Goal: Check status: Check status

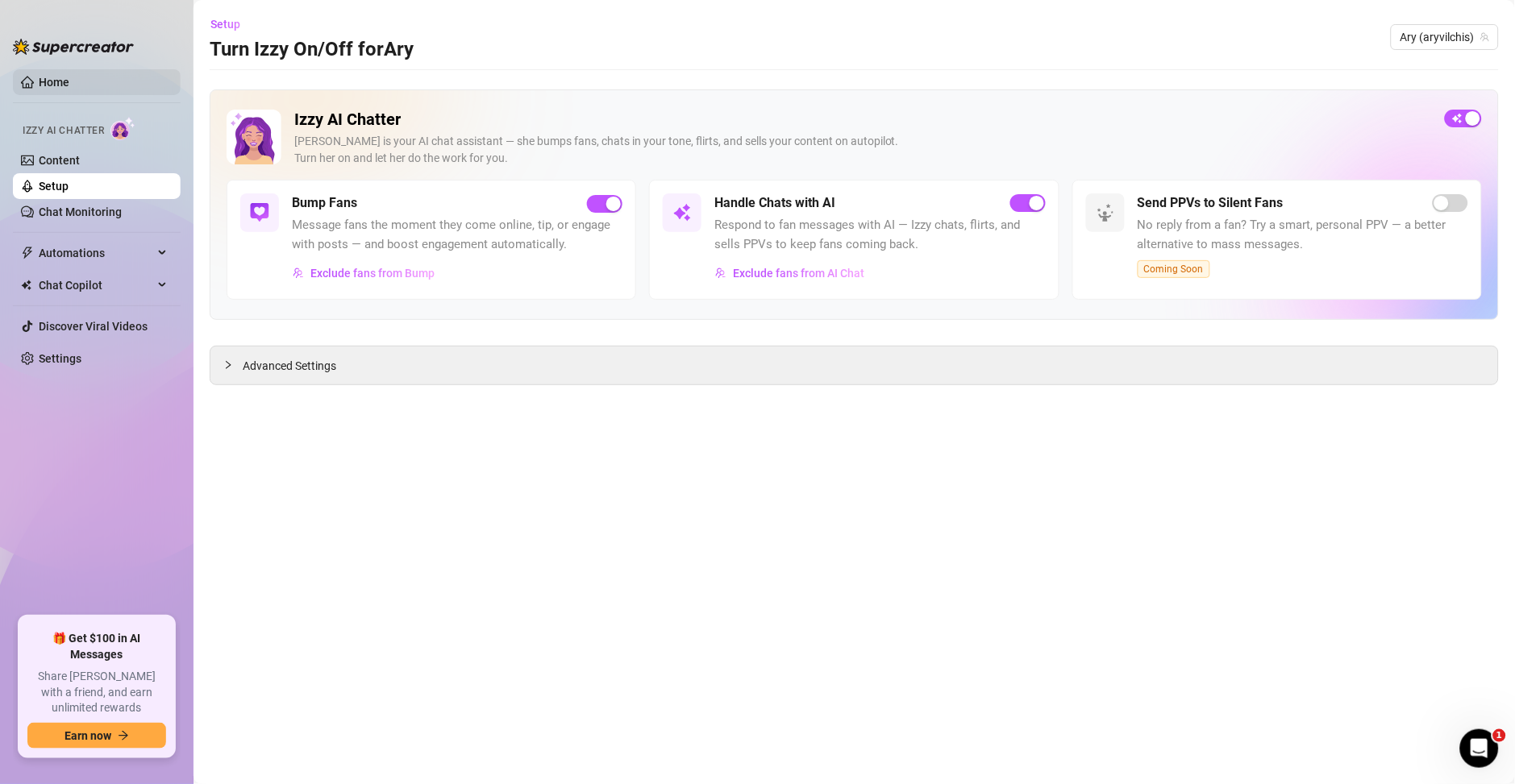
click at [58, 84] on link "Home" at bounding box center [54, 83] width 31 height 13
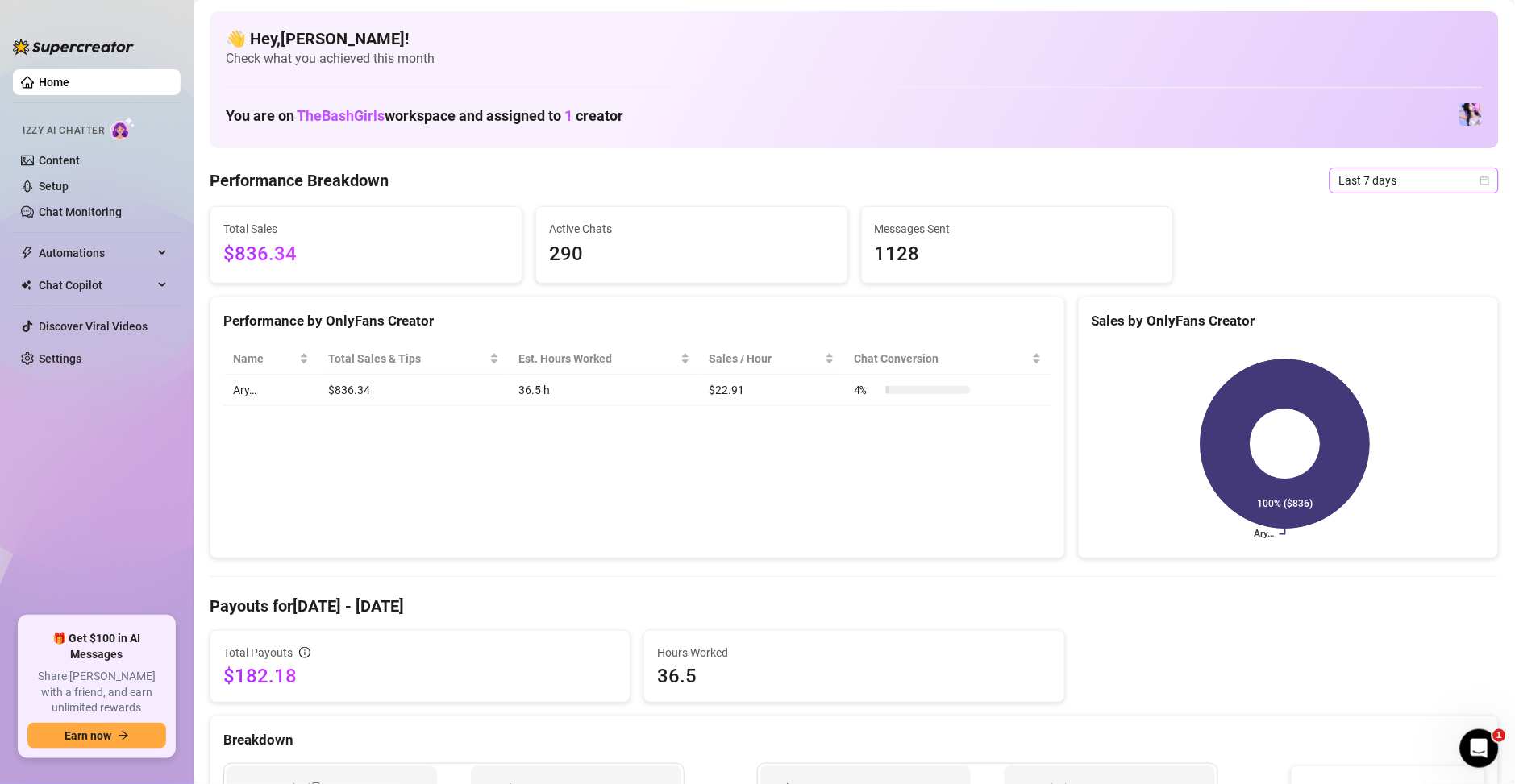
click at [1357, 176] on span "Last 7 days" at bounding box center [1414, 180] width 150 height 24
click at [1365, 314] on div "Custom date" at bounding box center [1396, 315] width 144 height 17
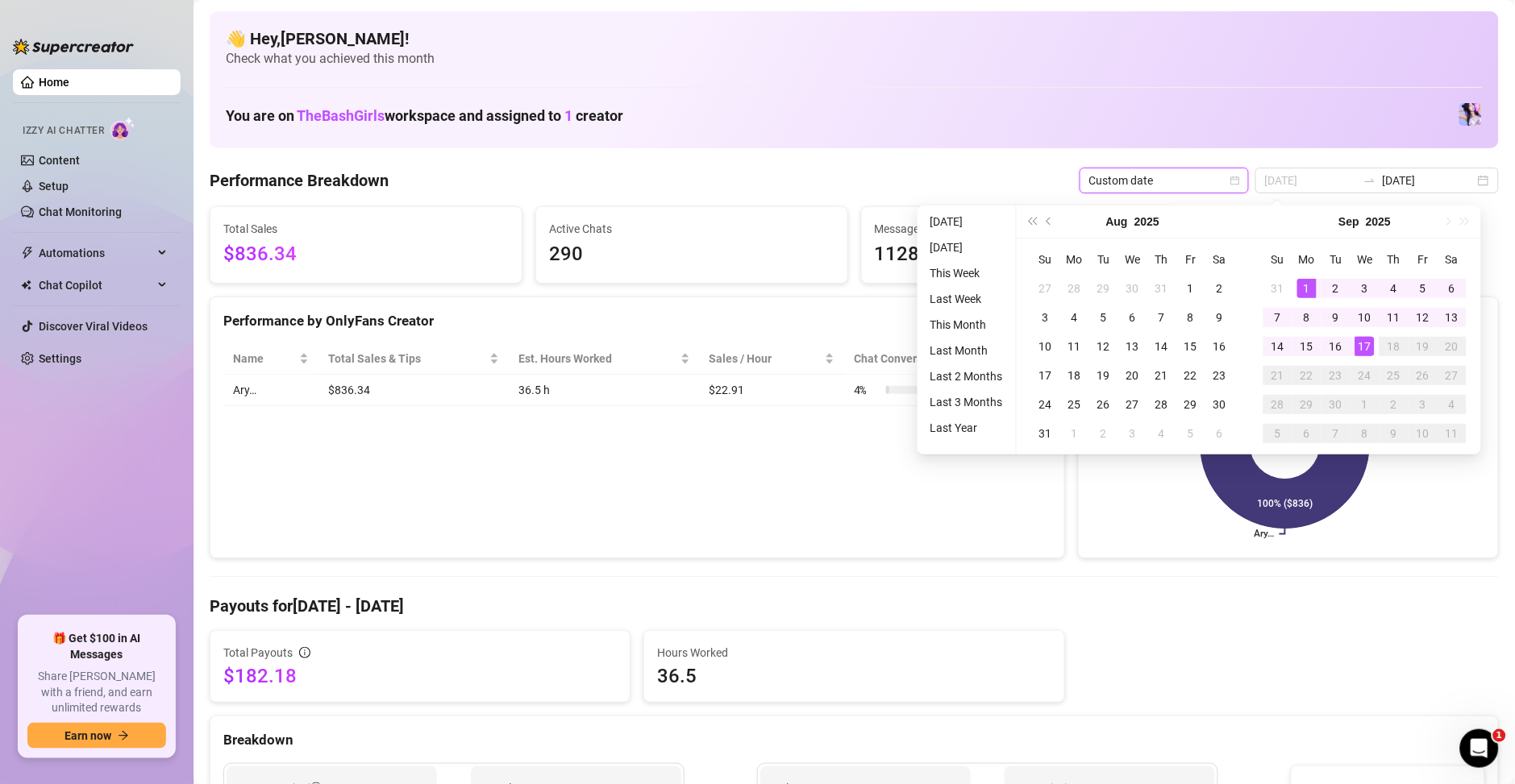
type input "[DATE]"
click at [1309, 289] on div "1" at bounding box center [1307, 288] width 19 height 19
type input "[DATE]"
click at [1360, 340] on div "17" at bounding box center [1365, 346] width 19 height 19
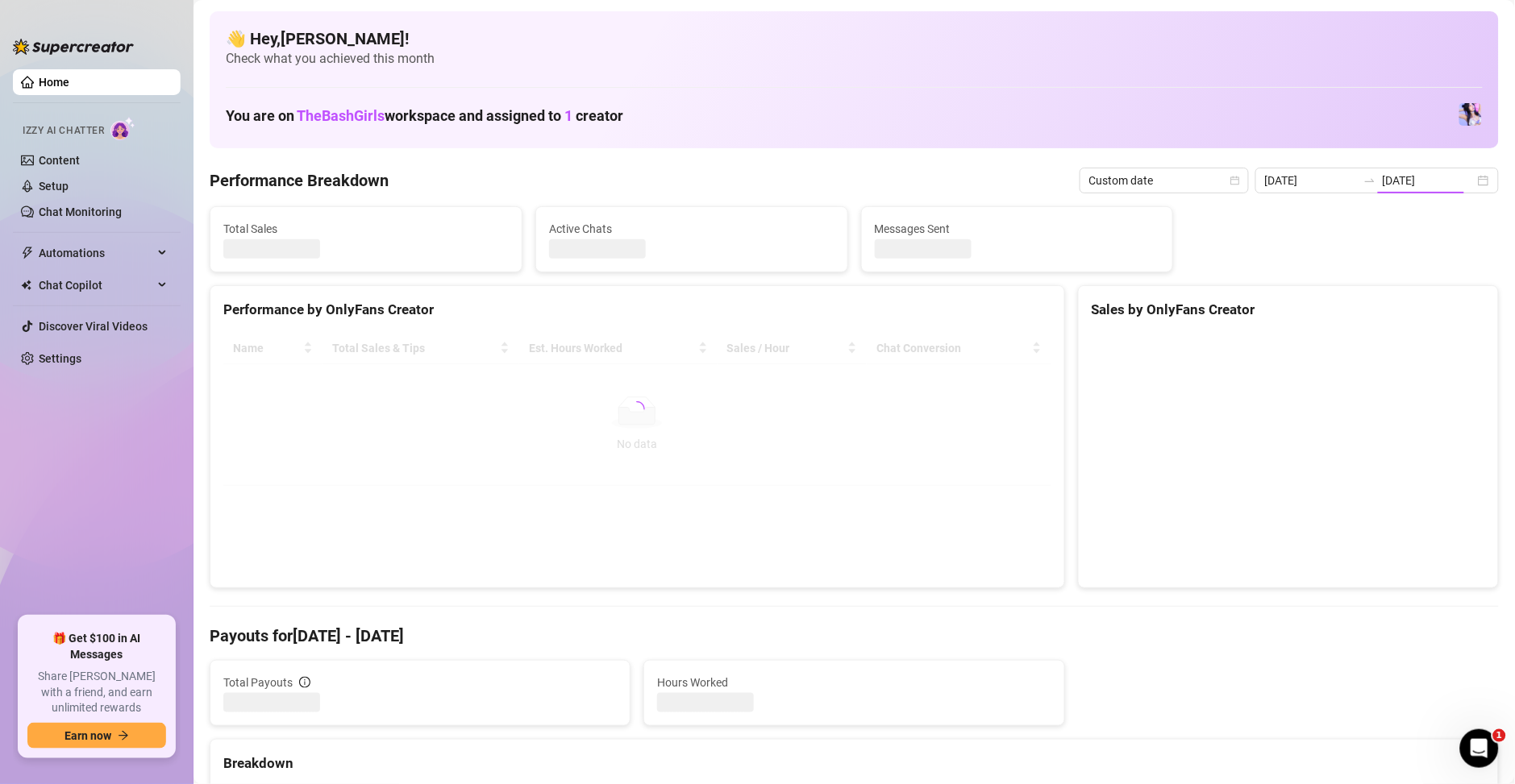
type input "[DATE]"
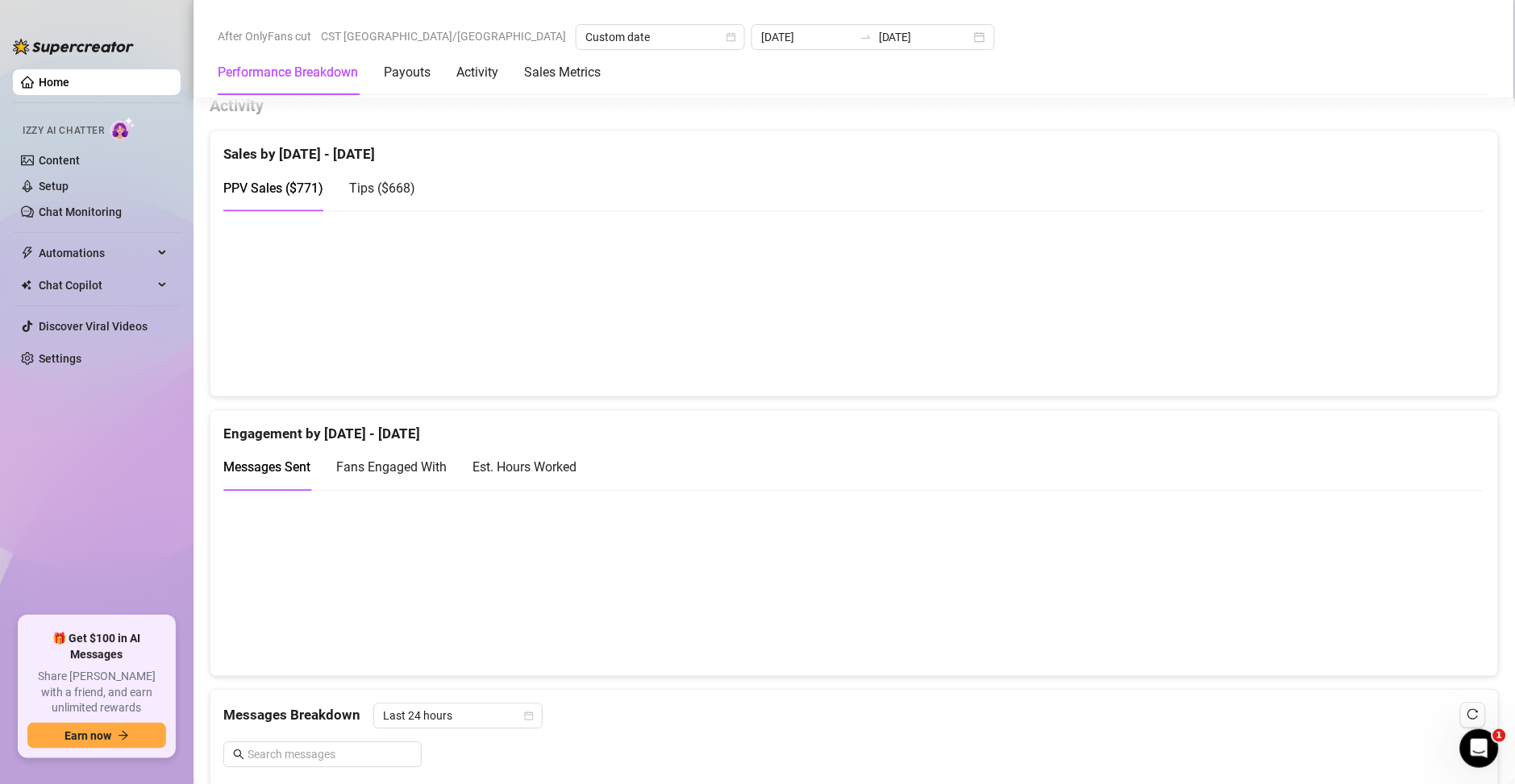
scroll to position [813, 0]
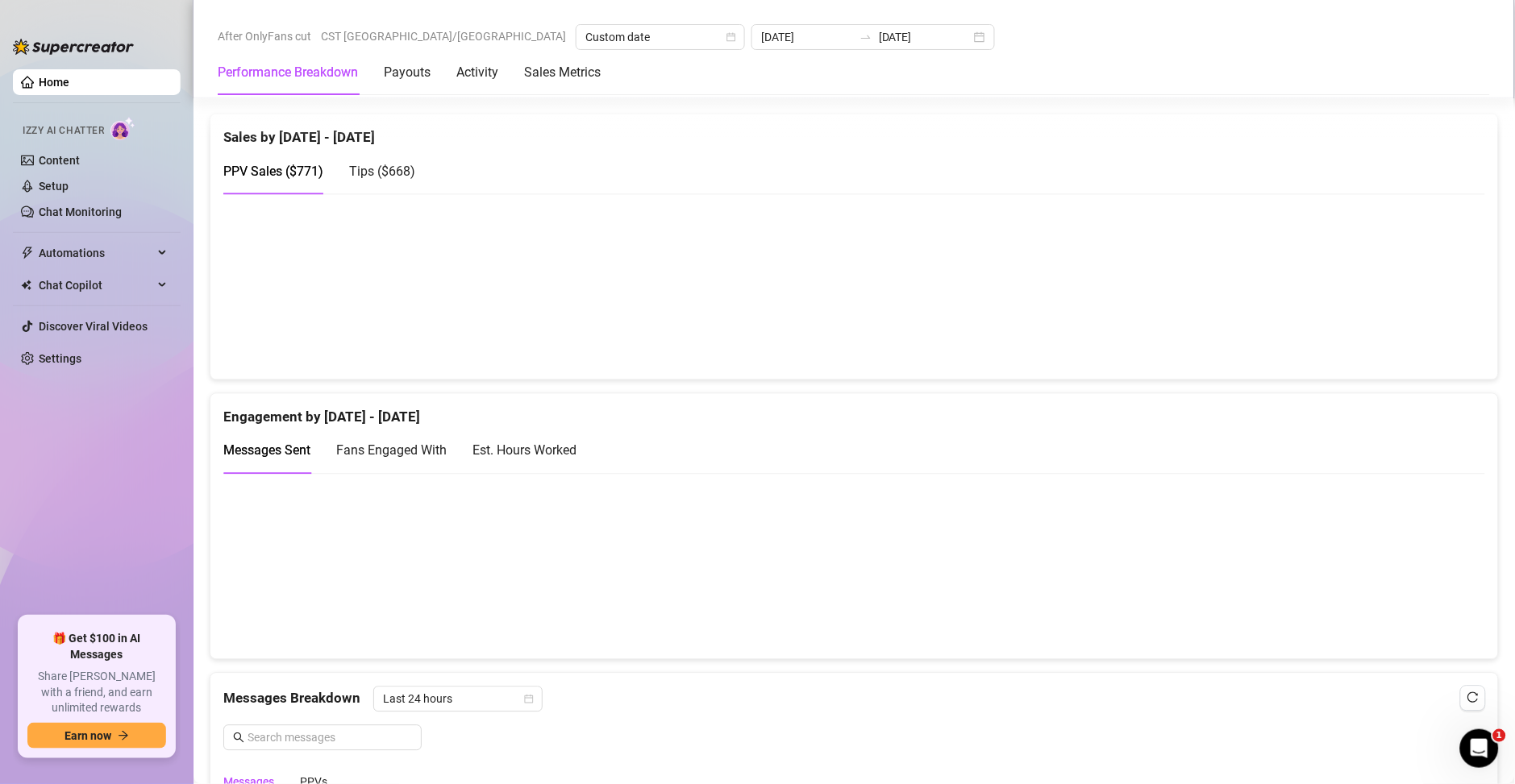
click at [516, 445] on div "Est. Hours Worked" at bounding box center [524, 451] width 104 height 20
